Goal: Information Seeking & Learning: Learn about a topic

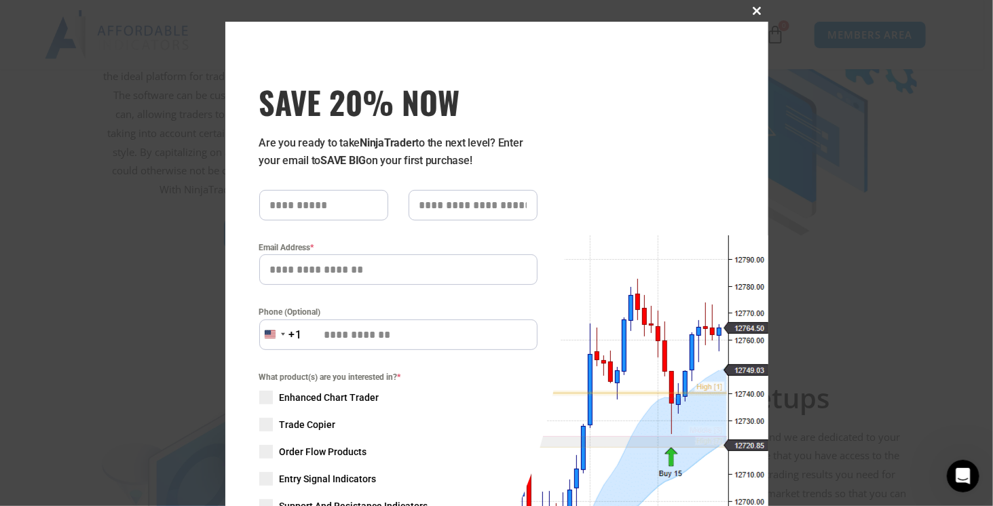
click at [754, 10] on span at bounding box center [758, 11] width 22 height 8
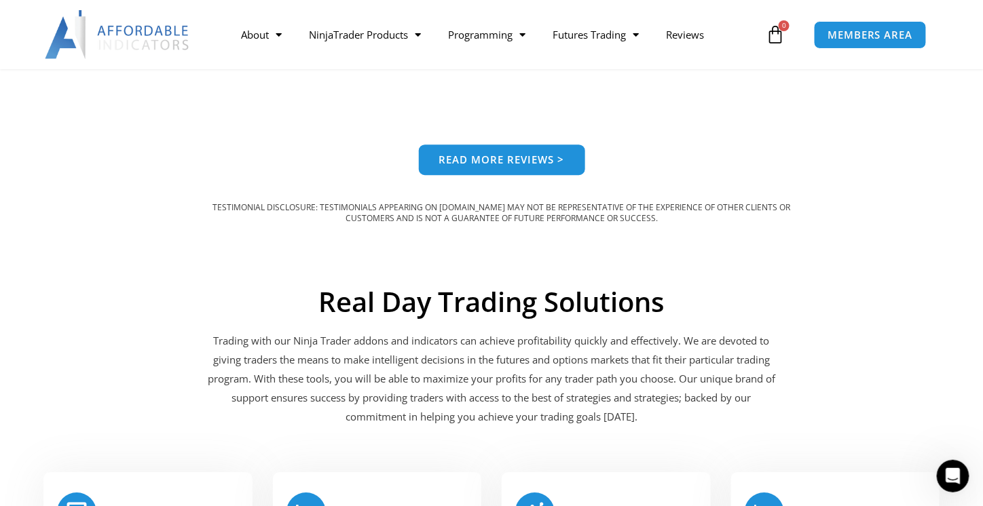
scroll to position [1290, 0]
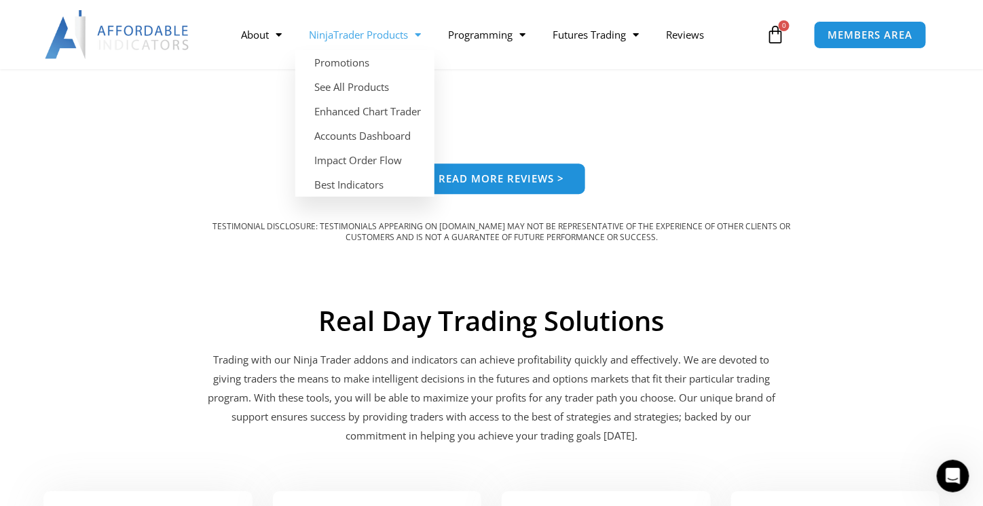
click at [386, 37] on link "NinjaTrader Products" at bounding box center [364, 34] width 139 height 31
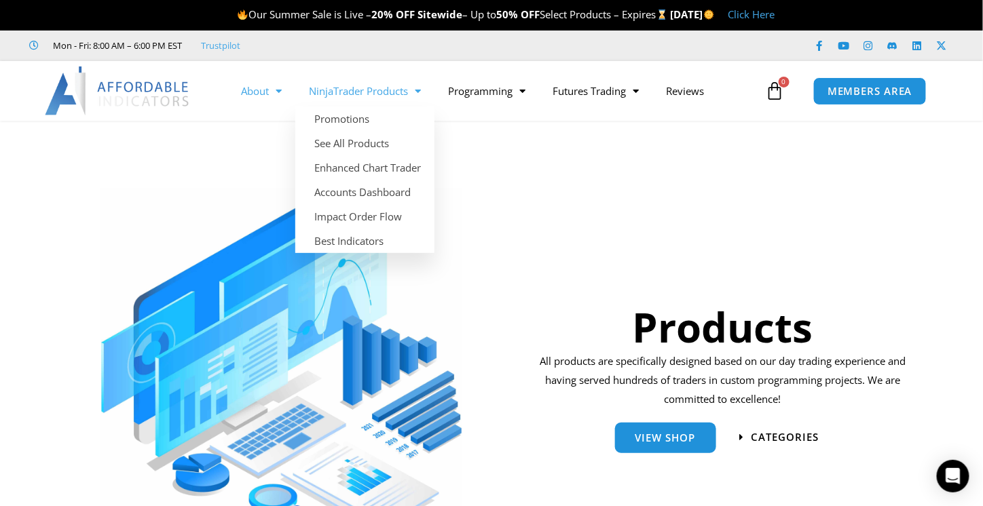
click at [275, 94] on span "Menu" at bounding box center [275, 91] width 13 height 24
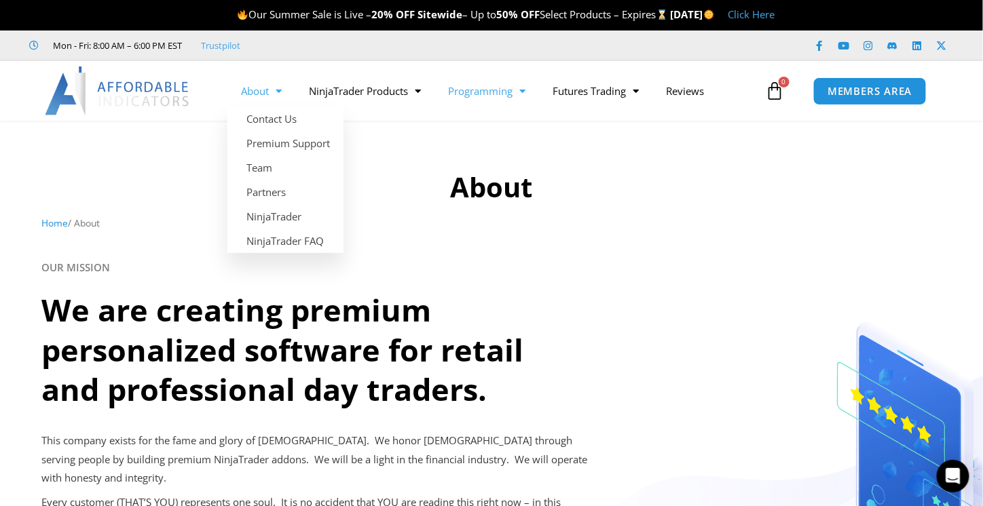
click at [479, 92] on link "Programming" at bounding box center [487, 90] width 105 height 31
